Goal: Task Accomplishment & Management: Complete application form

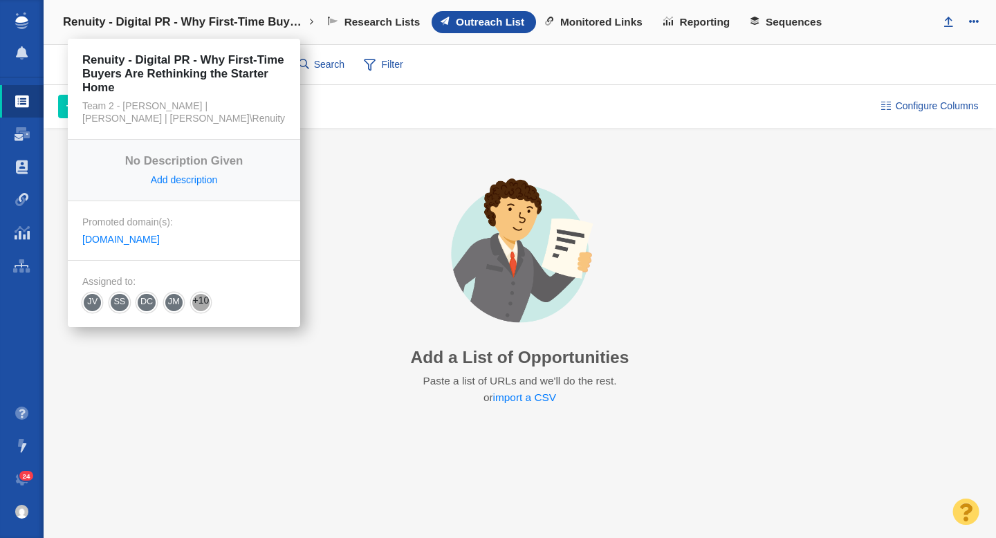
click at [291, 19] on h4 "Renuity - Digital PR - Why First-Time Buyers Are Rethinking the Starter Home" at bounding box center [184, 22] width 242 height 14
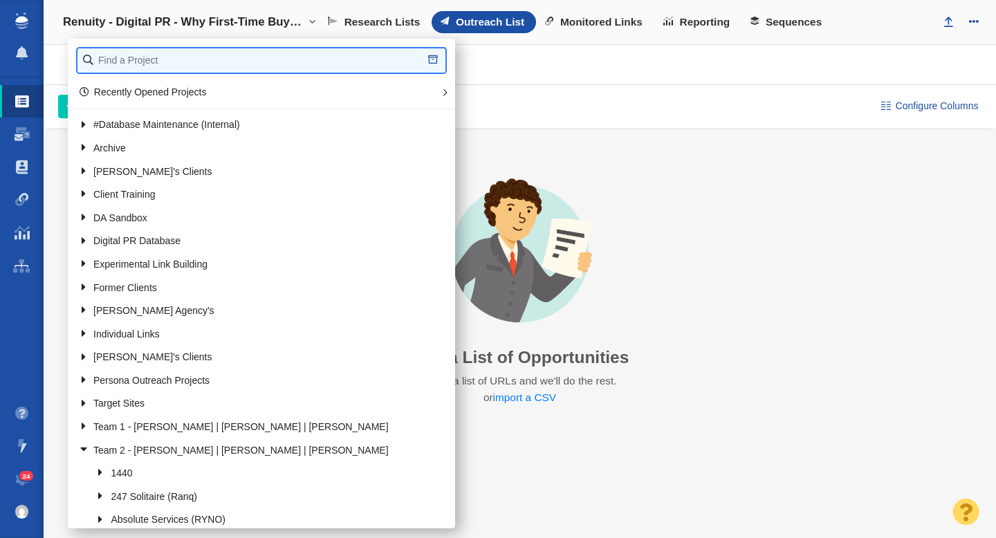
click at [223, 62] on input "text" at bounding box center [261, 60] width 368 height 24
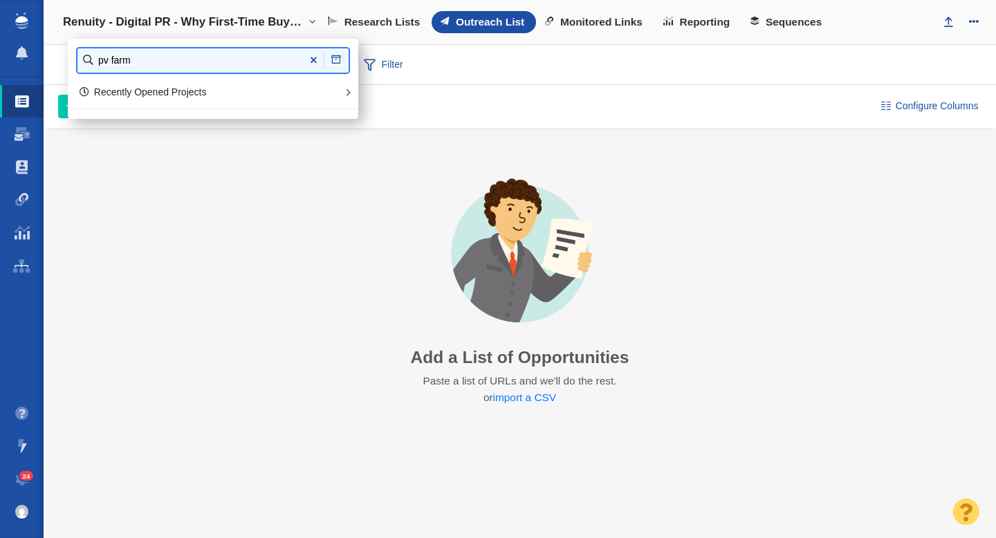
type input "pv farm"
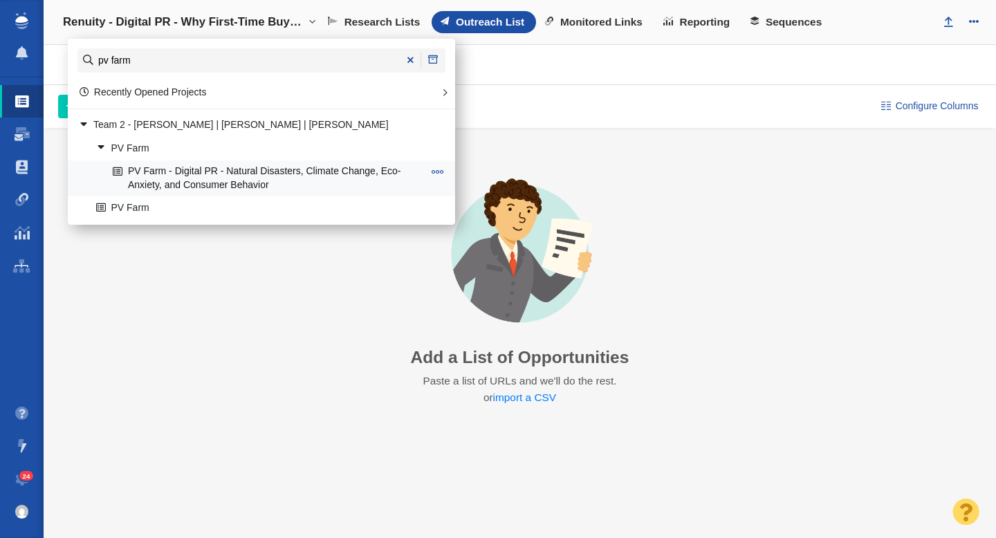
click at [243, 175] on link "PV Farm - Digital PR - Natural Disasters, Climate Change, Eco-Anxiety, and Cons…" at bounding box center [267, 178] width 317 height 35
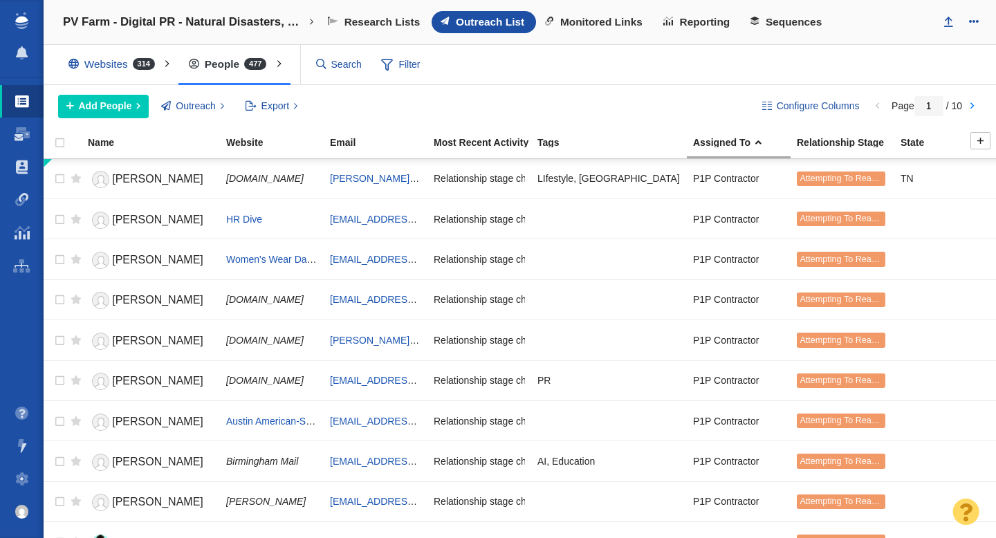
click at [551, 142] on div "Tags" at bounding box center [614, 143] width 154 height 10
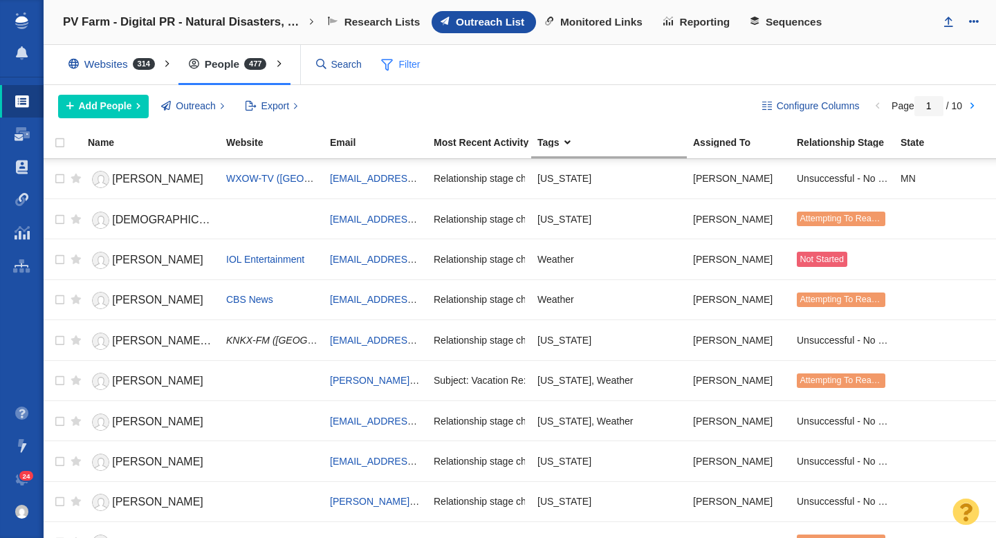
click at [407, 71] on span "Filter" at bounding box center [400, 65] width 55 height 26
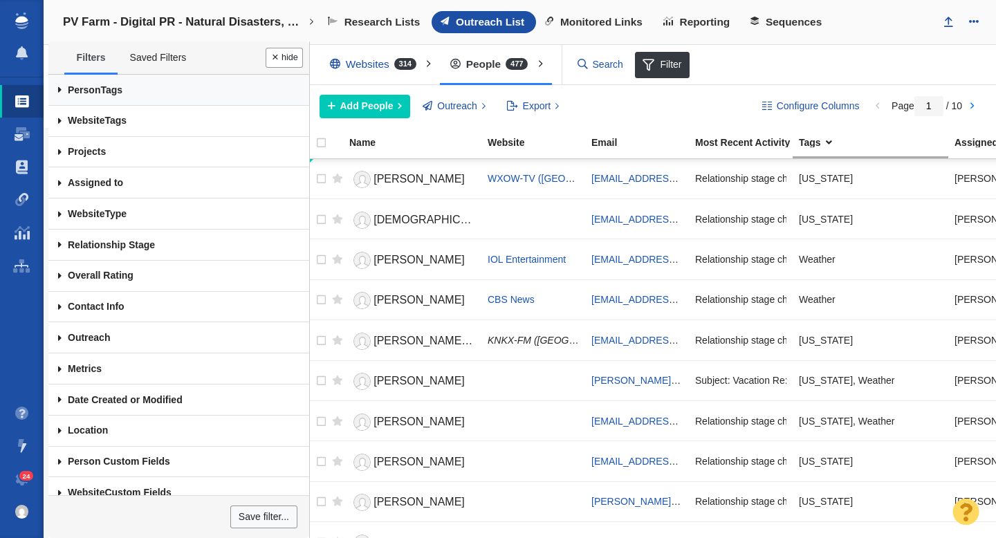
click at [77, 89] on span "Person" at bounding box center [84, 89] width 32 height 11
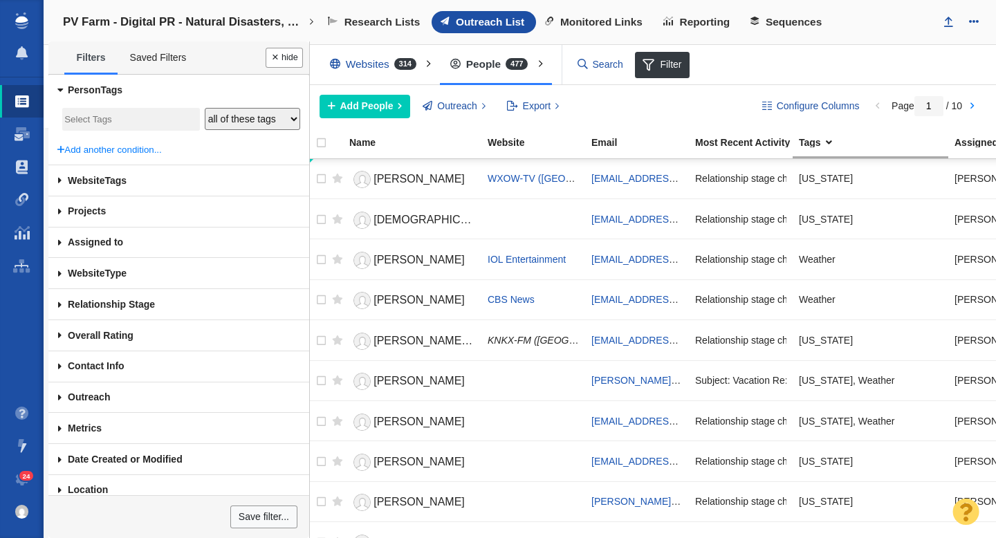
click at [100, 125] on input "search" at bounding box center [130, 120] width 133 height 19
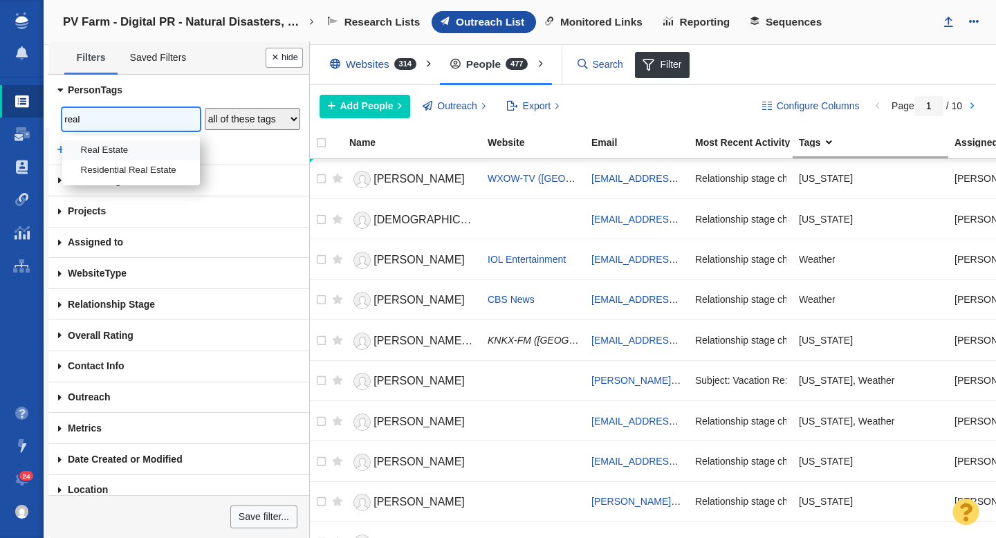
type input "real"
click at [109, 151] on li "Real Estate" at bounding box center [131, 150] width 138 height 20
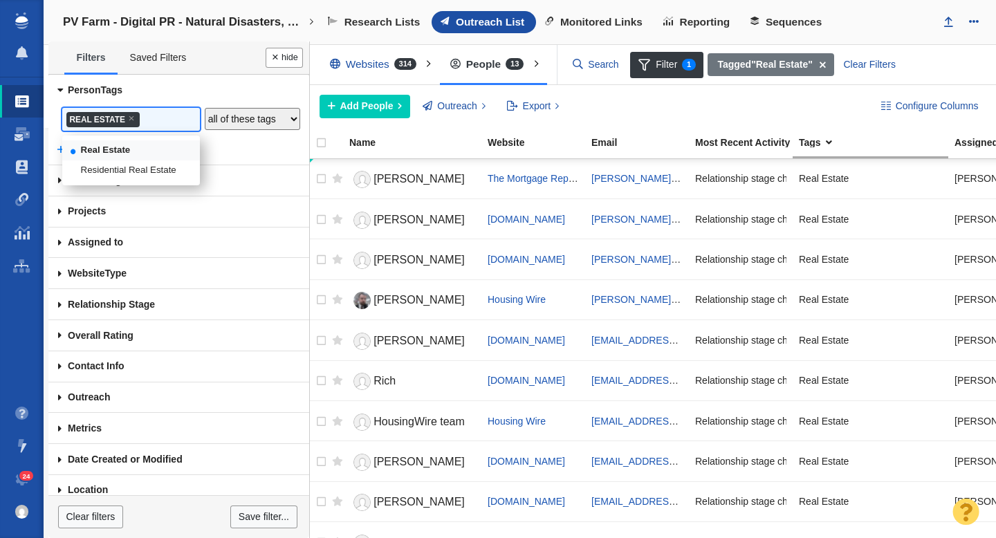
click at [286, 57] on button "Done" at bounding box center [284, 58] width 37 height 20
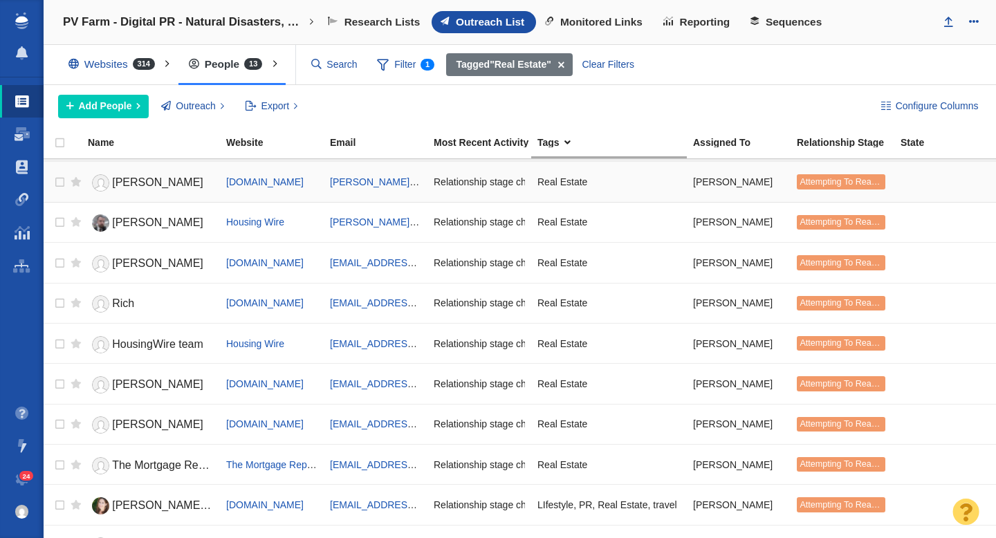
scroll to position [146, 0]
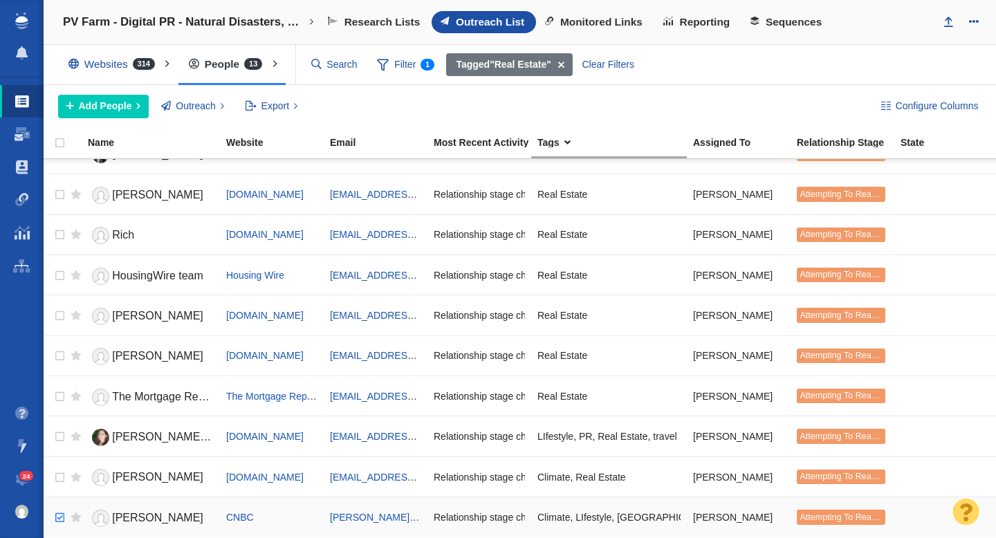
checkbox input "true"
click at [59, 517] on input "checkbox" at bounding box center [58, 518] width 21 height 30
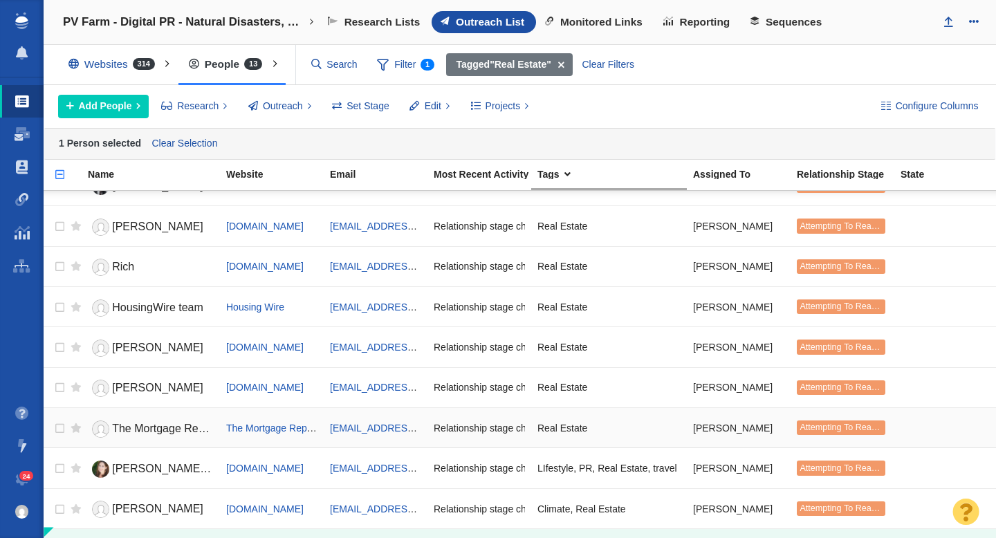
scroll to position [0, 0]
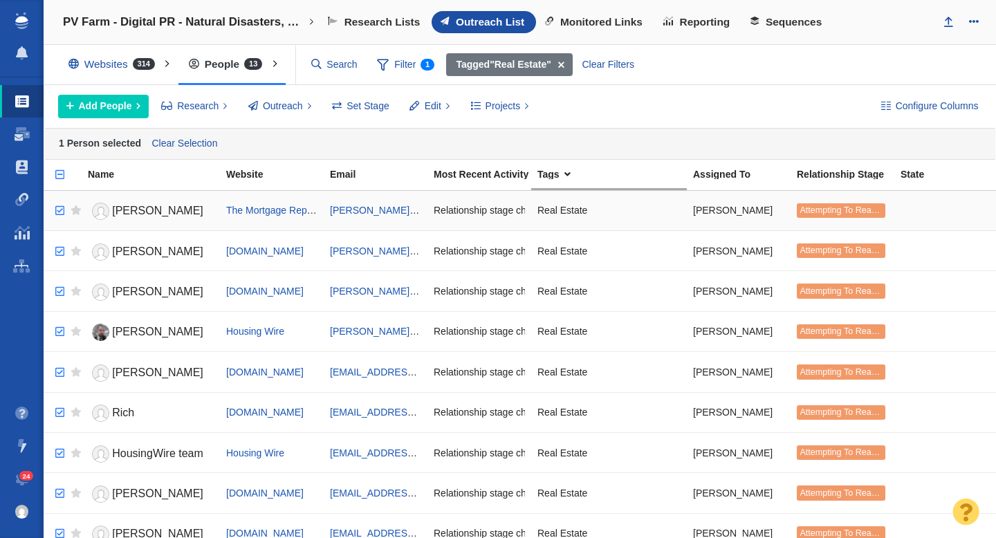
checkbox input "true"
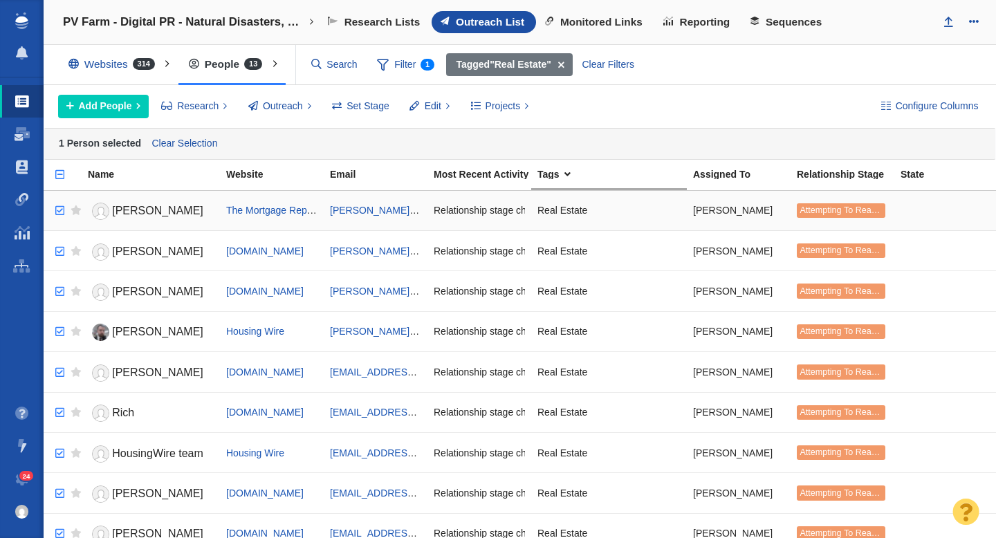
checkbox input "true"
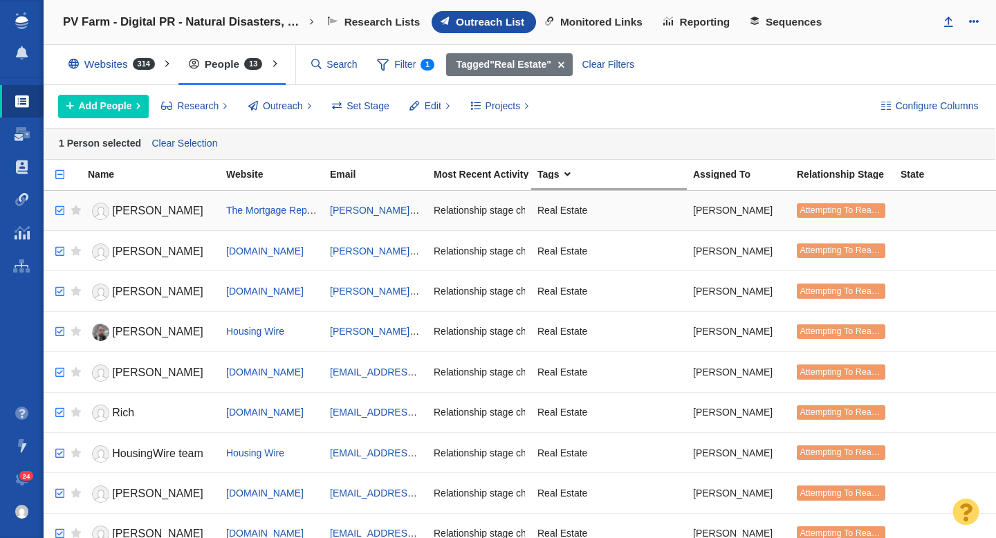
checkbox input "true"
click at [59, 214] on input "checkbox" at bounding box center [58, 211] width 21 height 30
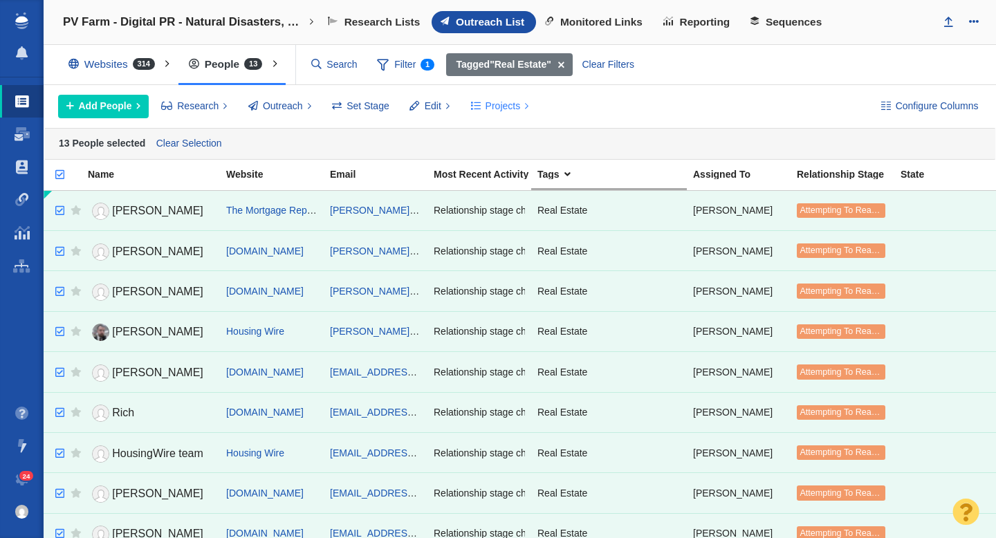
click at [485, 106] on span "Projects" at bounding box center [502, 106] width 35 height 15
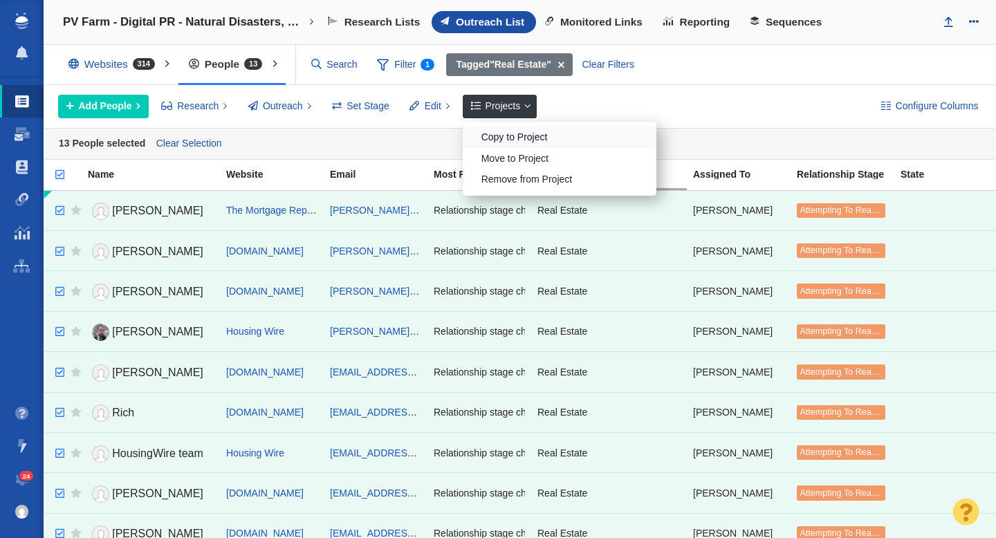
click at [503, 131] on div "Copy to Project" at bounding box center [560, 137] width 194 height 21
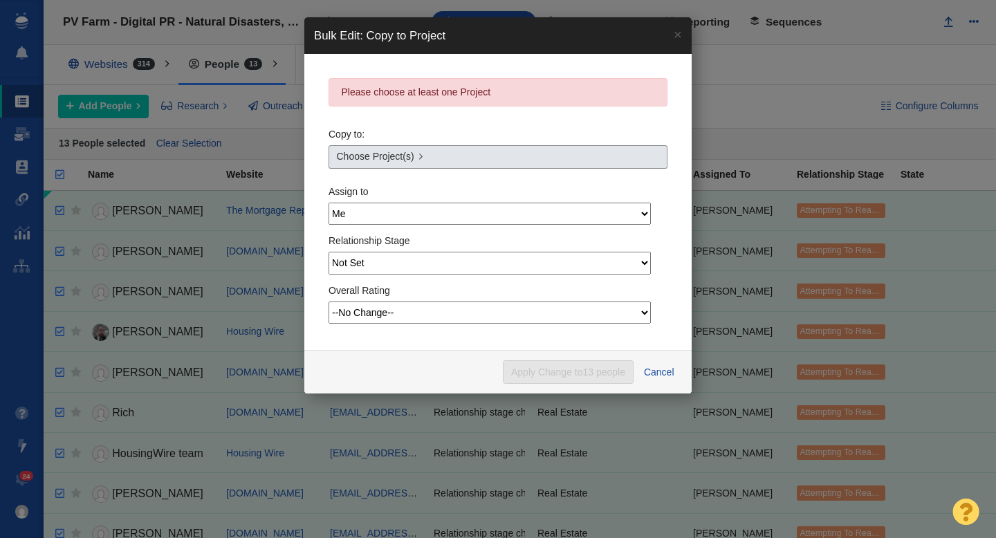
click at [440, 157] on link "Choose Project(s)" at bounding box center [497, 157] width 339 height 24
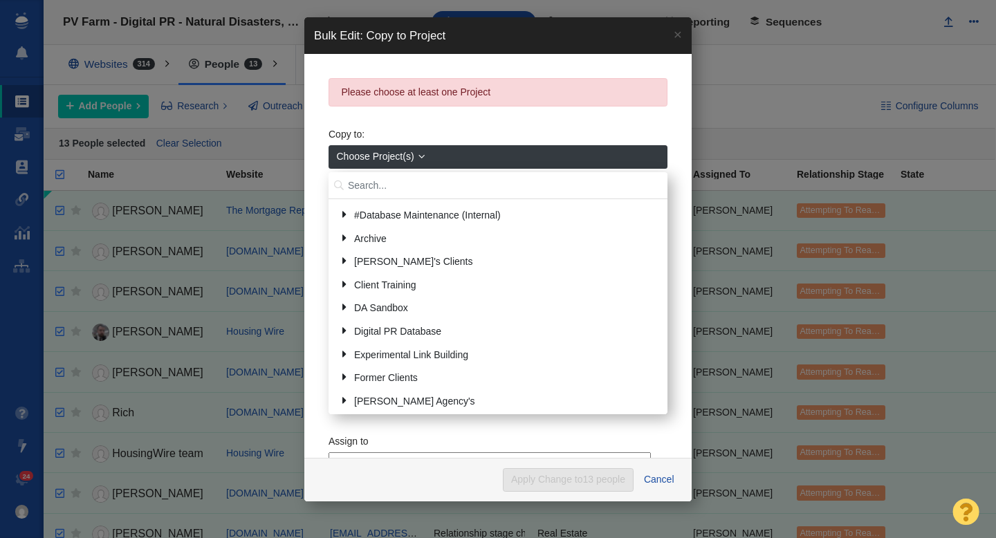
click at [397, 187] on input "text" at bounding box center [497, 185] width 339 height 27
type input "renu"
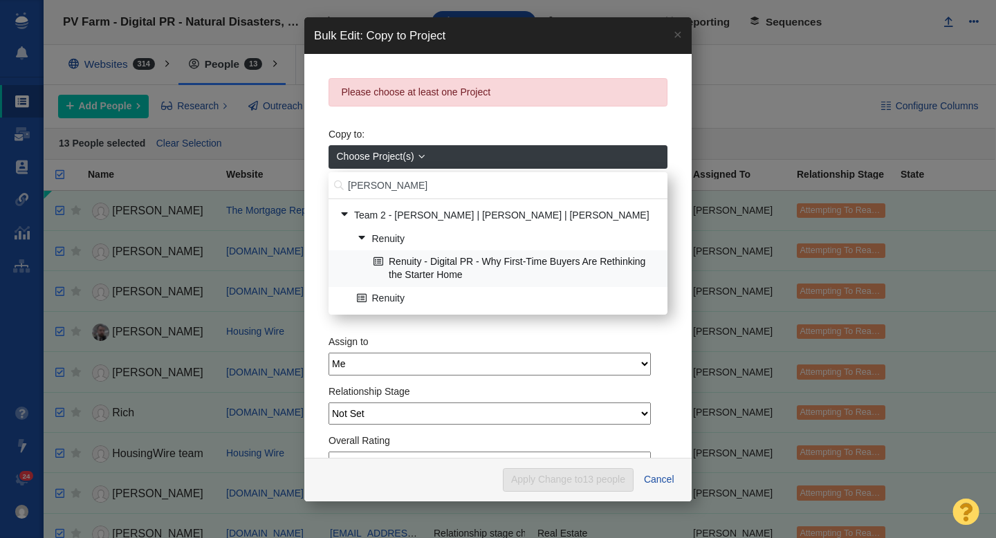
click at [475, 273] on link "Renuity - Digital PR - Why First-Time Buyers Are Rethinking the Starter Home" at bounding box center [515, 268] width 290 height 35
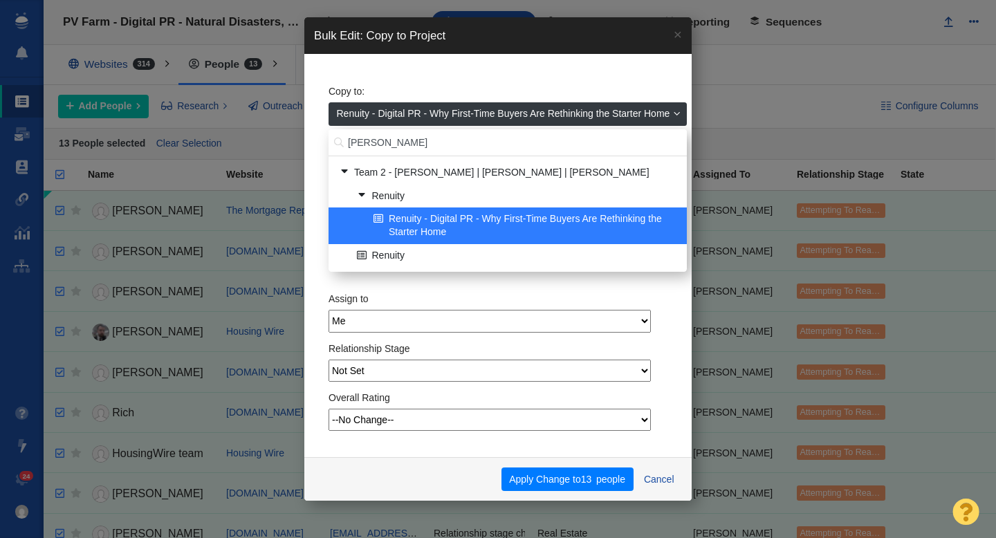
click at [319, 198] on div "Copy to: Renuity - Digital PR - Why First-Time Buyers Are Rethinking the Starte…" at bounding box center [497, 256] width 387 height 404
click at [393, 112] on span "Renuity - Digital PR - Why First-Time Buyers Are Rethinking the Starter Home" at bounding box center [503, 113] width 333 height 15
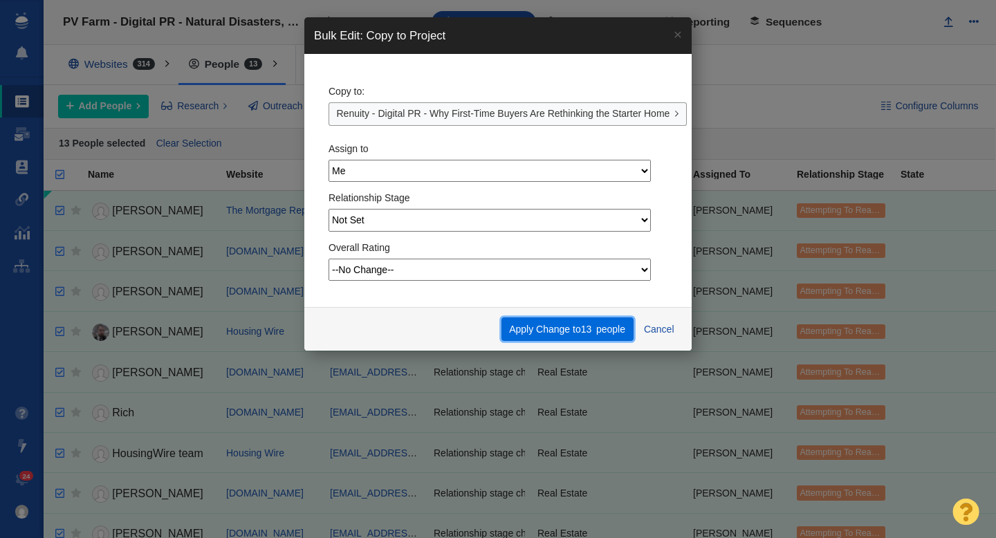
click at [550, 333] on button "Apply Change to 13 people" at bounding box center [567, 329] width 132 height 24
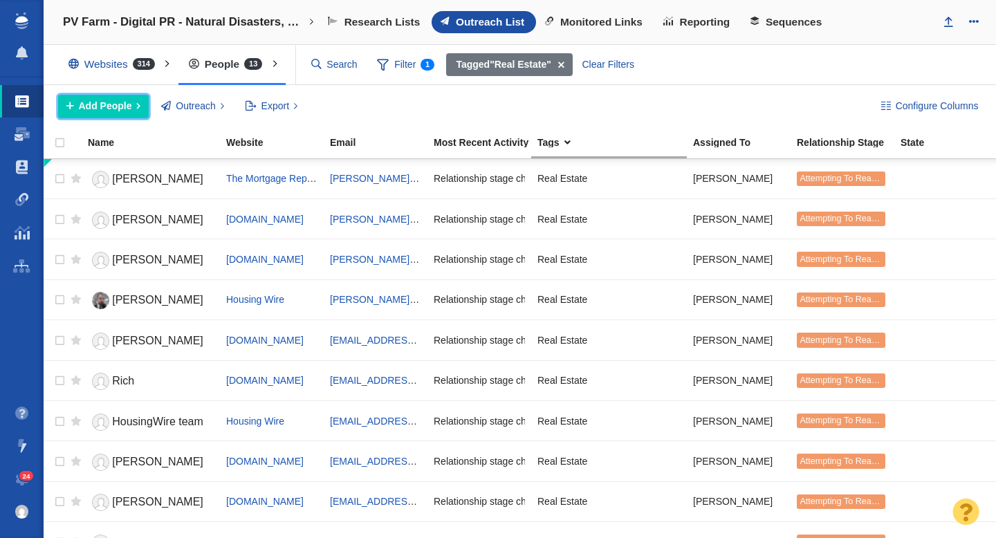
click at [113, 108] on span "Add People" at bounding box center [105, 106] width 53 height 15
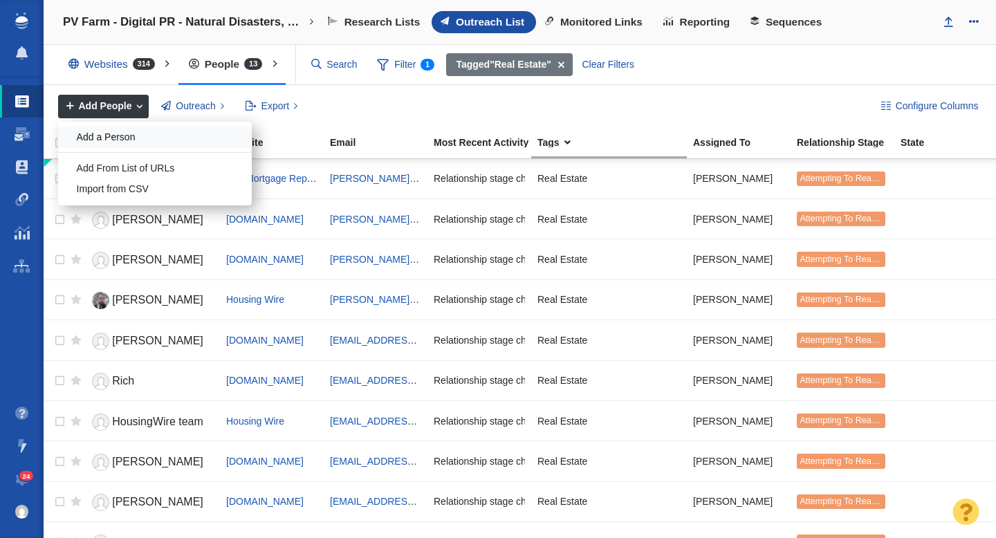
click at [126, 143] on div "Add a Person" at bounding box center [155, 137] width 194 height 21
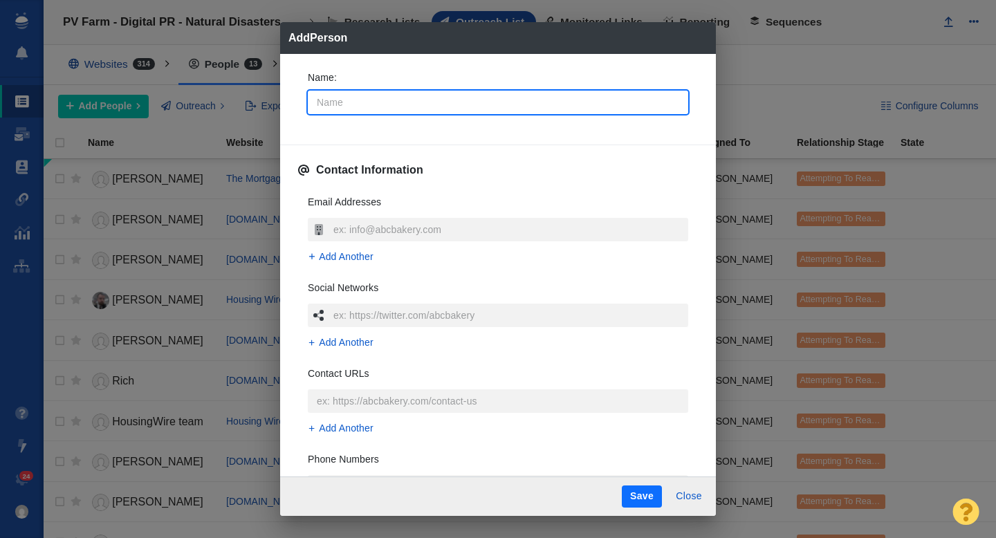
type input "M"
type textarea "x"
type input "Mi"
type textarea "x"
type input "Mic"
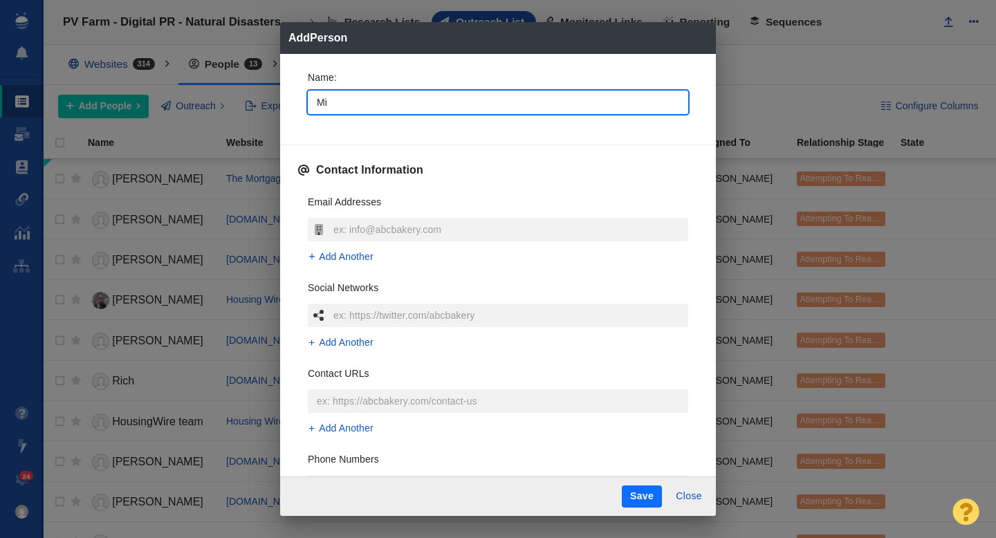
type textarea "x"
type input "Mich"
type textarea "x"
type input "Micha"
type textarea "x"
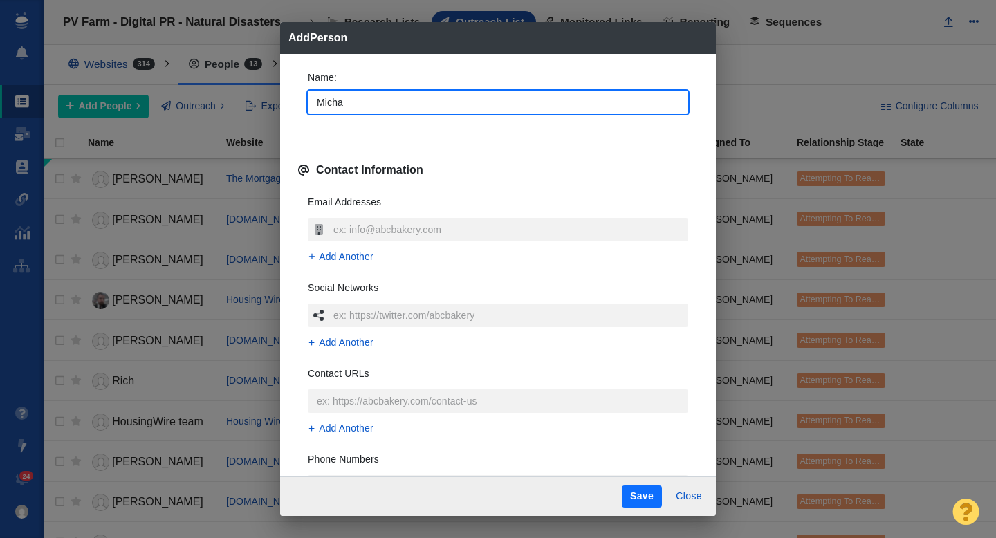
type input "Michae"
type textarea "x"
type input "Michael"
type textarea "x"
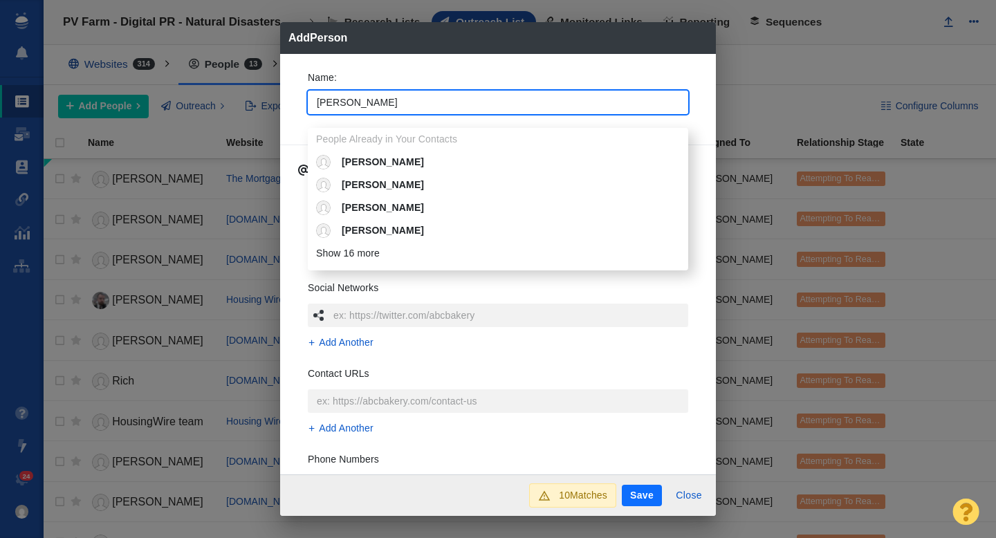
type input "Michael"
click at [297, 100] on div "Name : Michael People Already in Your Contacts Michael Michael Michael Michael …" at bounding box center [498, 96] width 402 height 74
type textarea "x"
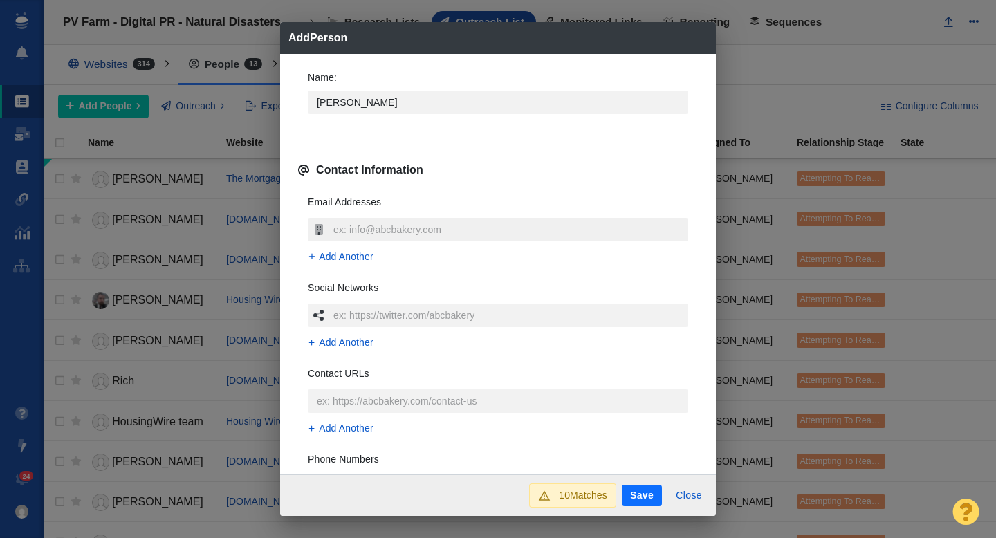
click at [385, 234] on input "text" at bounding box center [509, 230] width 358 height 24
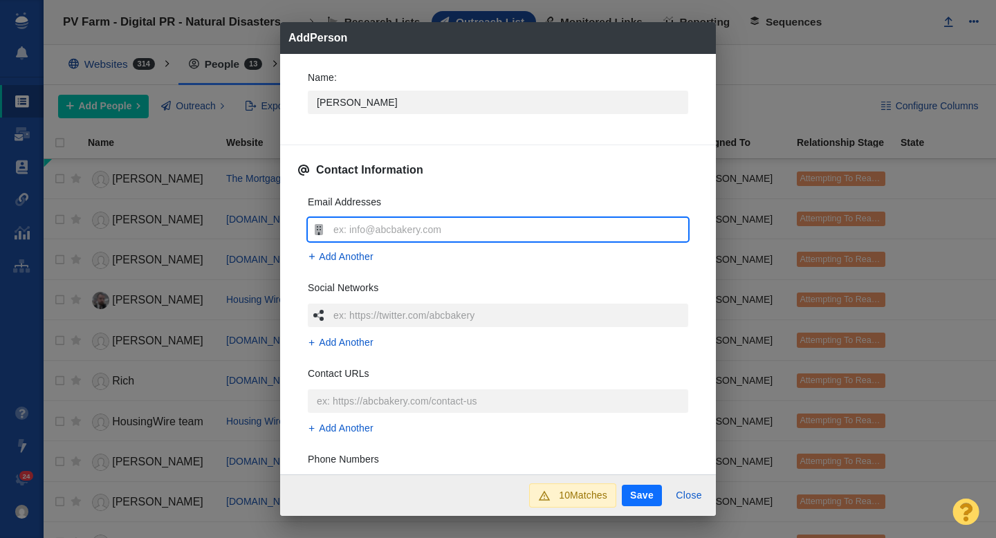
type input "mkolomatsky@nytimes.com"
type textarea "x"
type input "mkolomatsky@nytimes.com"
click at [292, 277] on div "Name : Michael Contact Information Email Addresses mkolomatsky@nytimes.com Add …" at bounding box center [498, 264] width 436 height 421
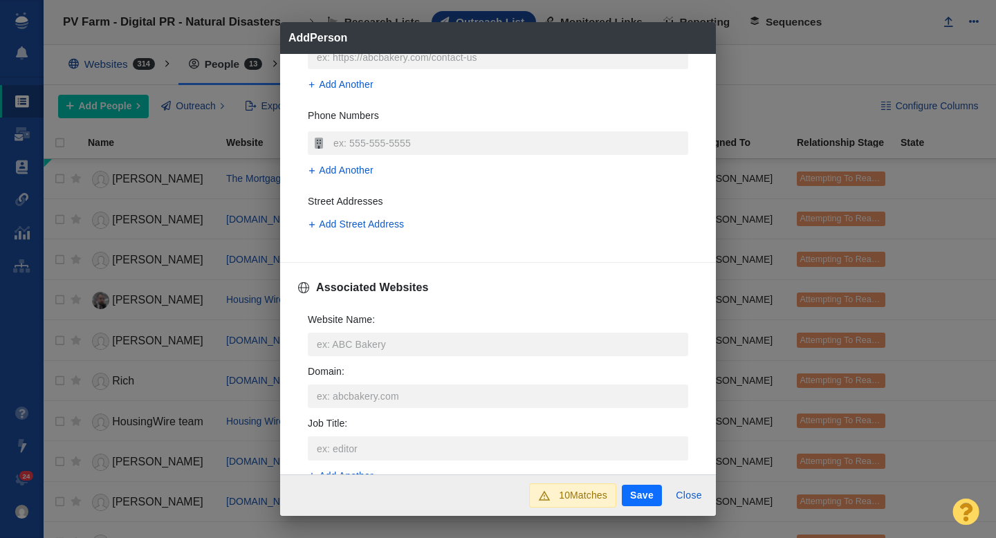
scroll to position [387, 0]
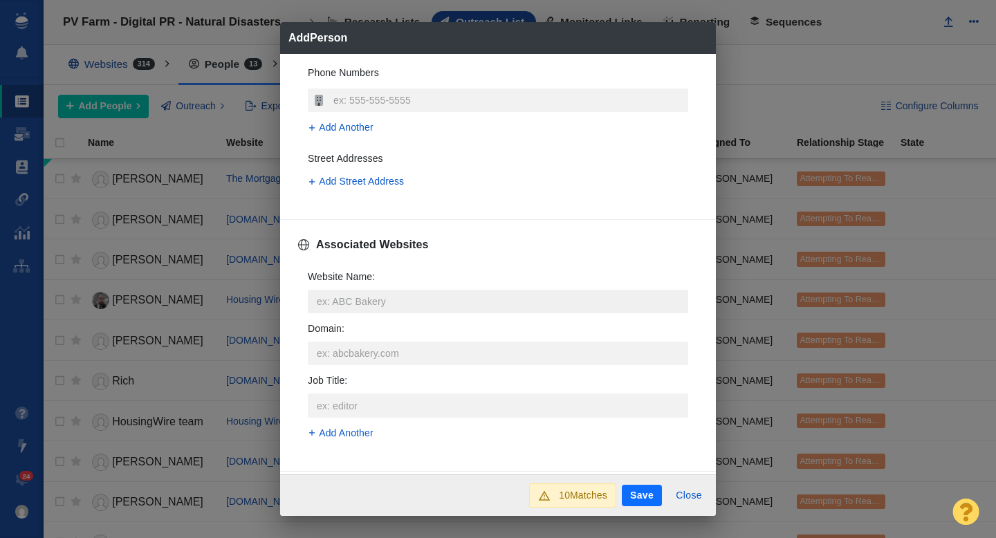
click at [353, 307] on input "Website Name :" at bounding box center [498, 302] width 380 height 24
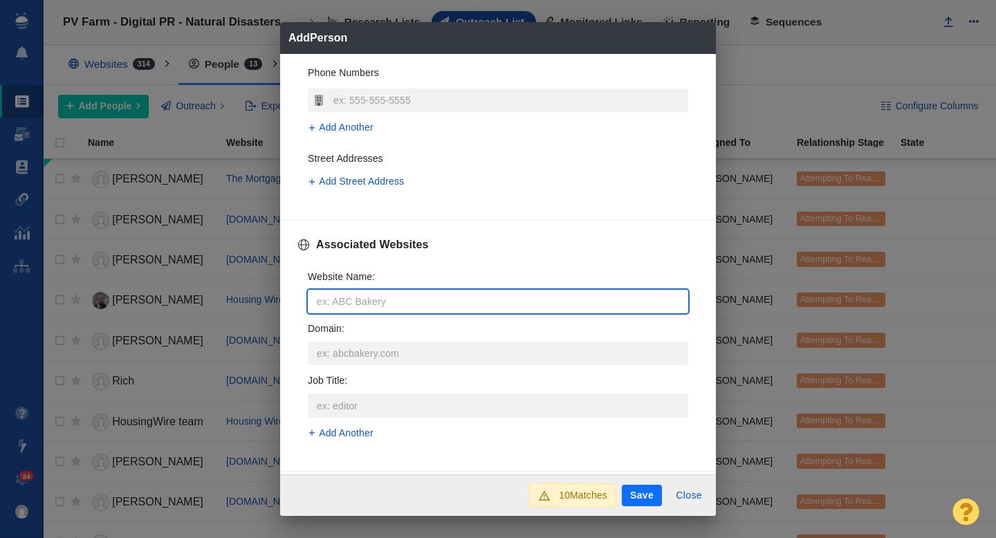
type input "n"
type textarea "x"
type input "ny"
type textarea "x"
type input "nyt"
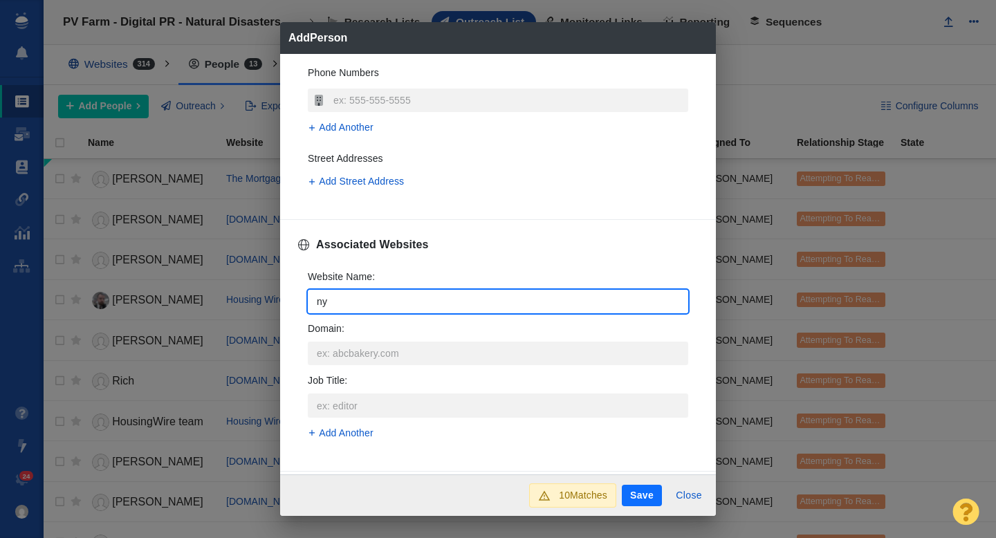
type textarea "x"
type input "nyti"
type textarea "x"
type input "nytim"
type textarea "x"
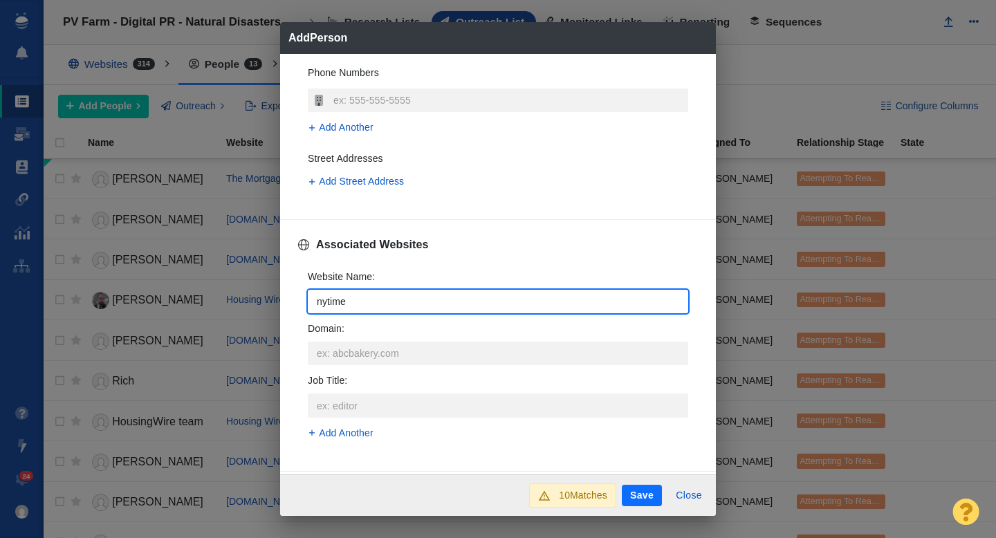
type input "nytimes"
type textarea "x"
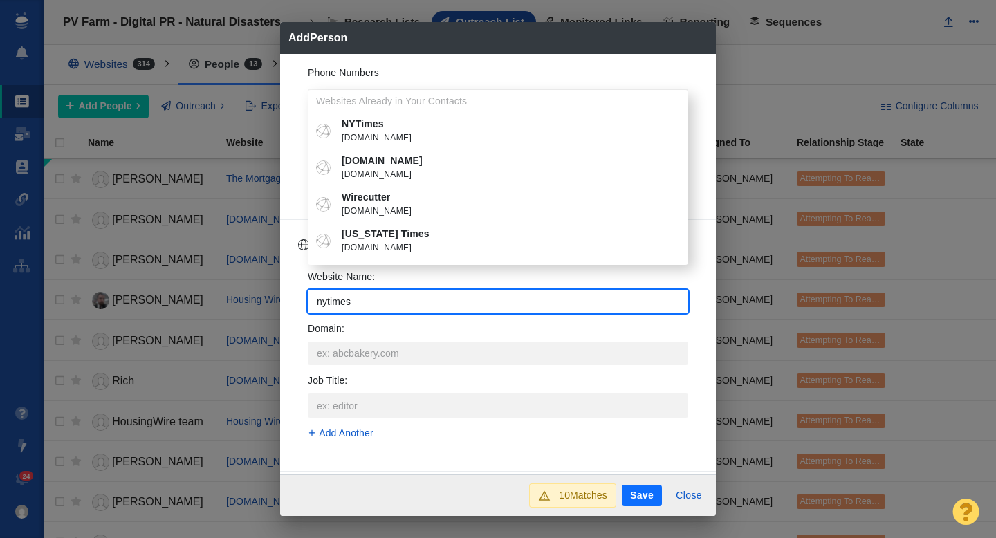
type input "nytimes"
click at [380, 147] on li "NYTimes nytimes.com" at bounding box center [498, 131] width 380 height 37
type textarea "x"
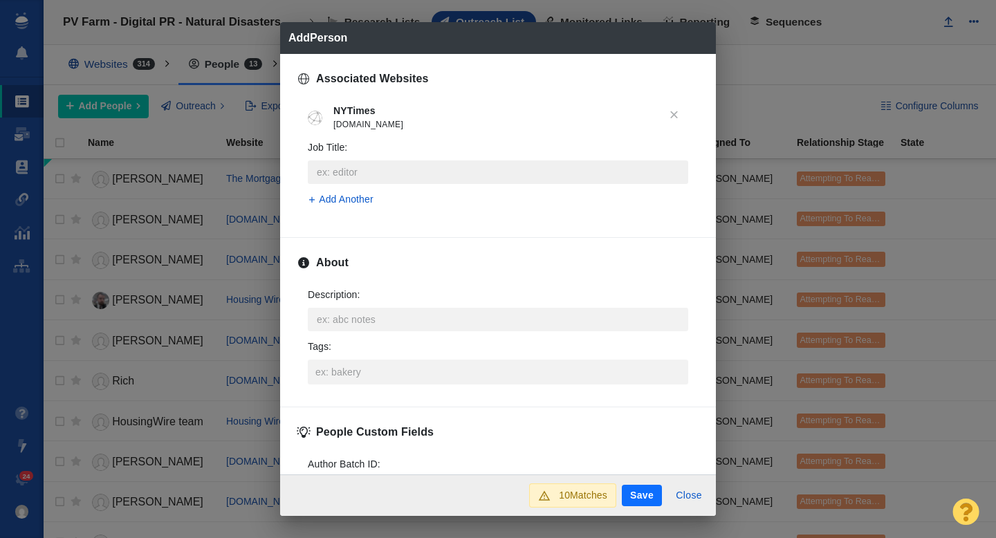
scroll to position [579, 0]
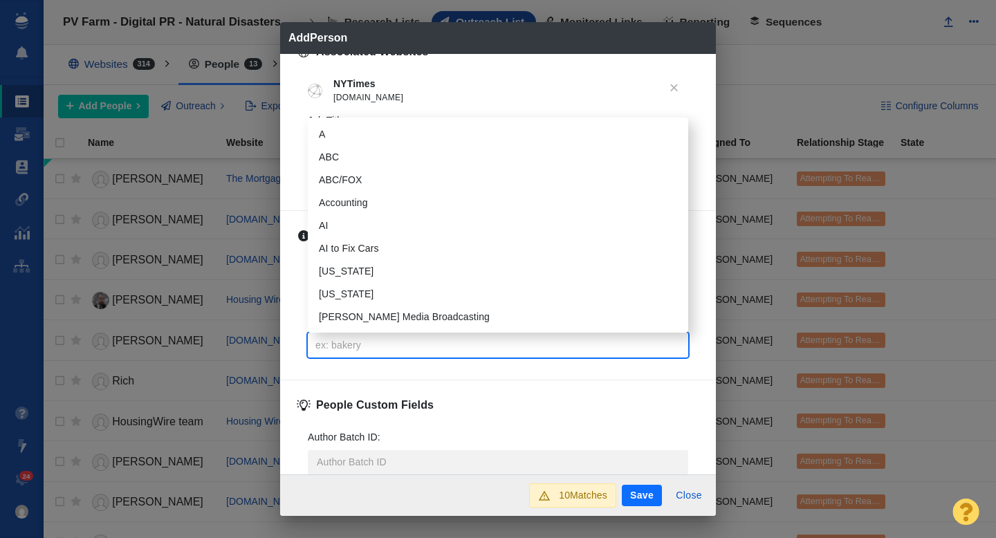
click at [356, 349] on input "Tags :" at bounding box center [498, 345] width 372 height 25
type input "real"
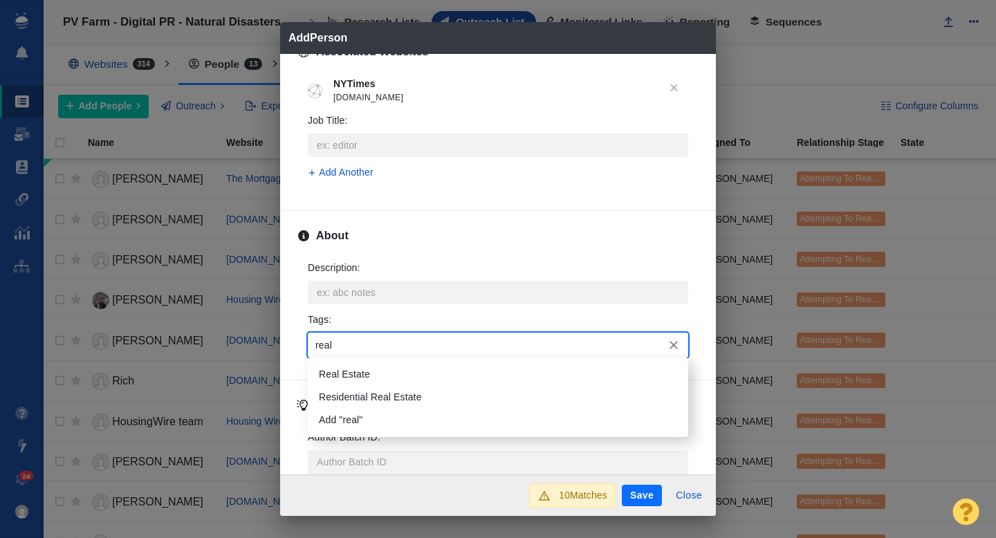
click at [360, 380] on li "Real Estate" at bounding box center [498, 374] width 380 height 23
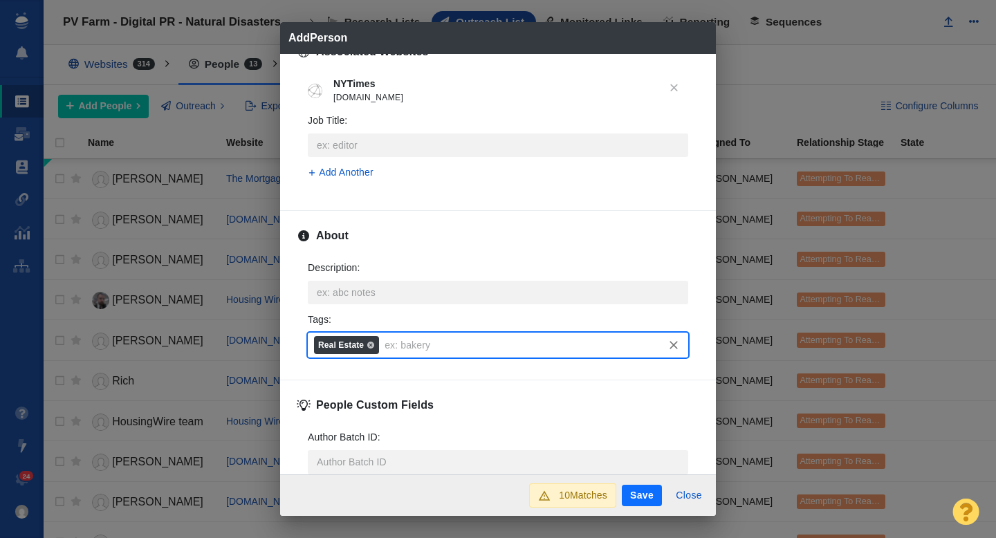
click at [634, 501] on button "Save" at bounding box center [642, 496] width 40 height 22
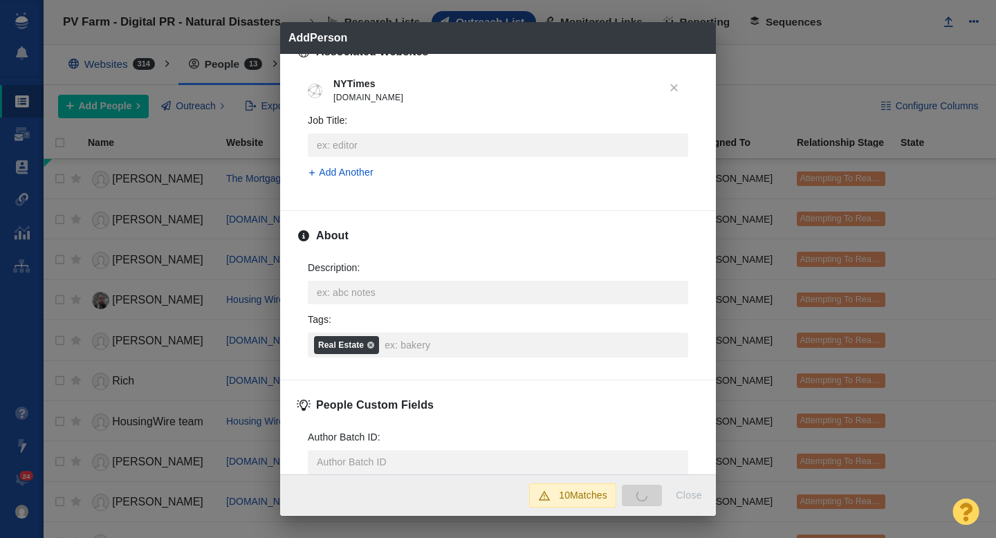
type textarea "x"
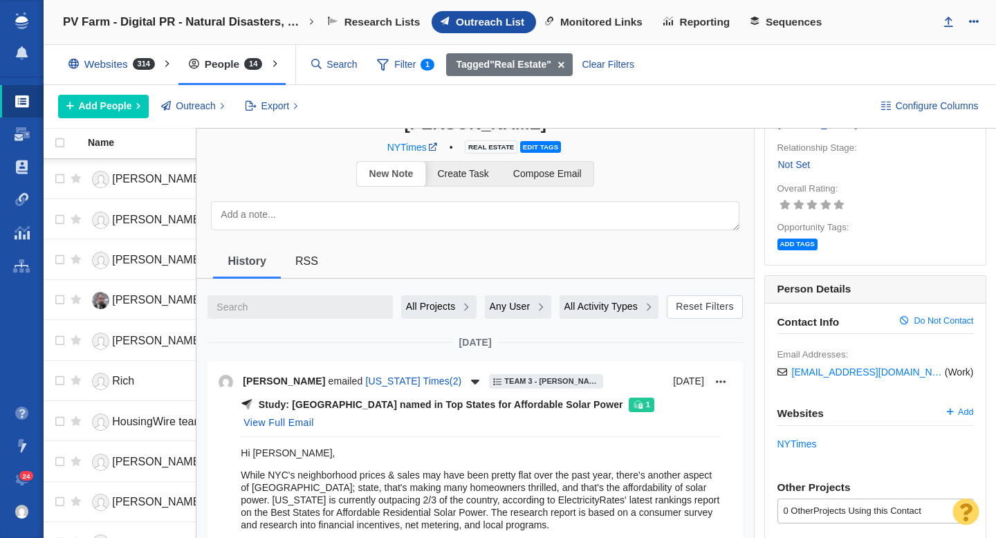
scroll to position [0, 0]
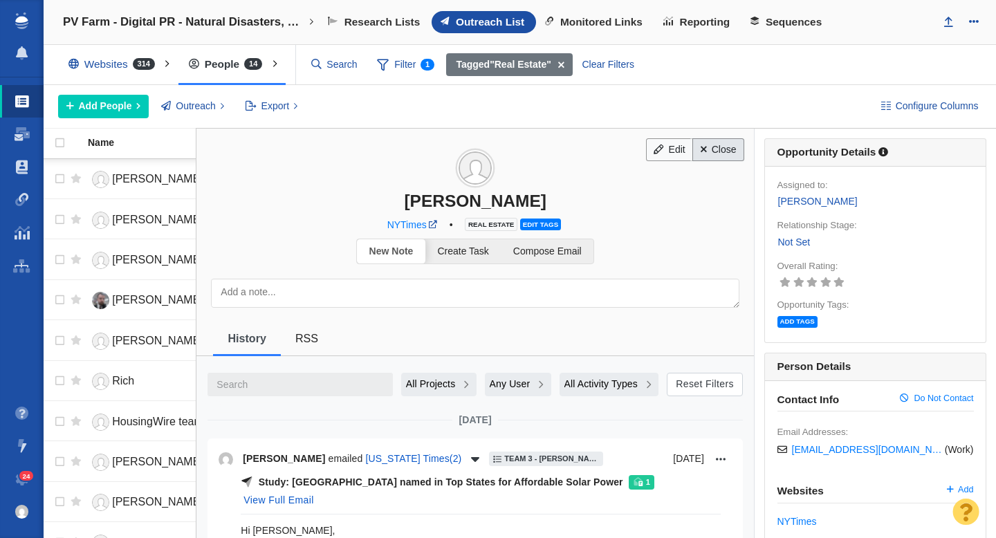
click at [712, 153] on link "Close" at bounding box center [718, 150] width 52 height 24
